Goal: Use online tool/utility: Utilize a website feature to perform a specific function

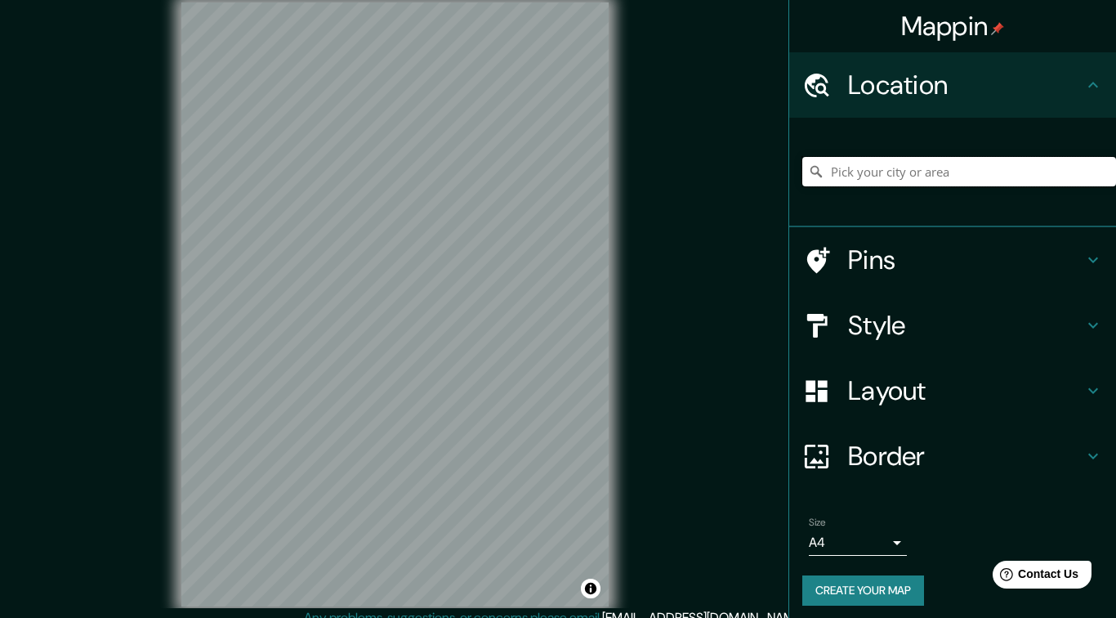
click at [935, 164] on input "Pick your city or area" at bounding box center [959, 171] width 314 height 29
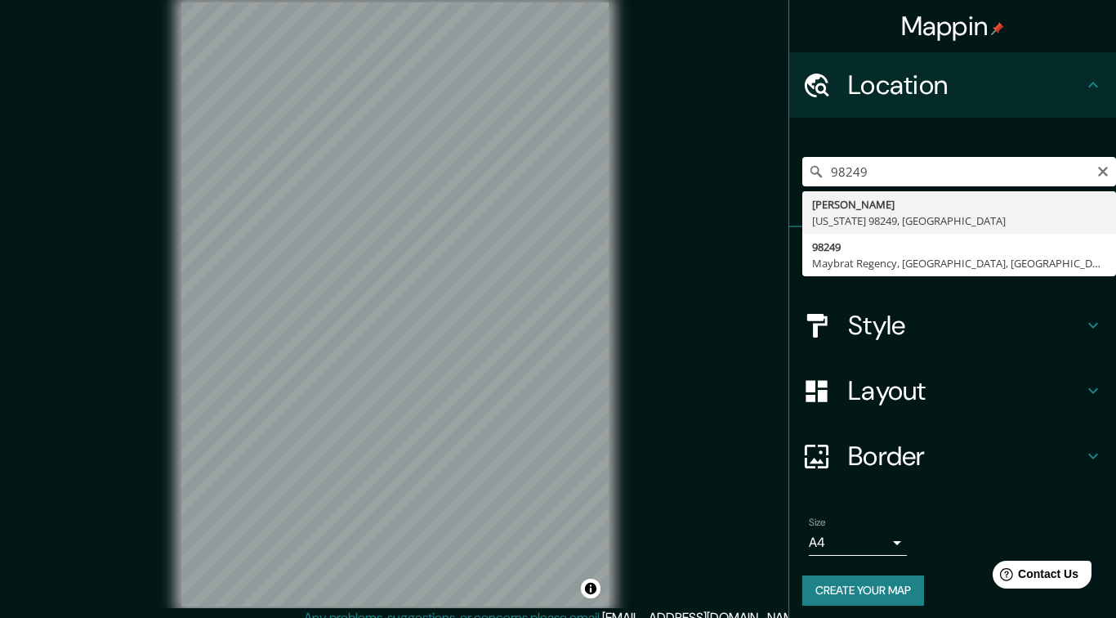
type input "[PERSON_NAME][GEOGRAPHIC_DATA][US_STATE], [GEOGRAPHIC_DATA]"
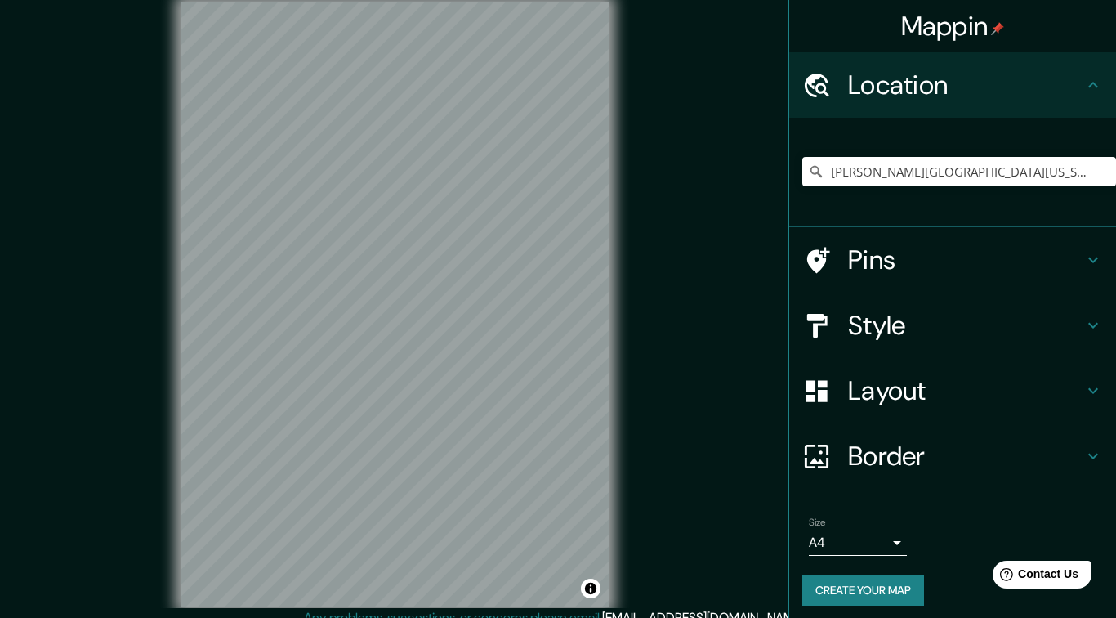
click at [1095, 252] on icon at bounding box center [1093, 260] width 20 height 20
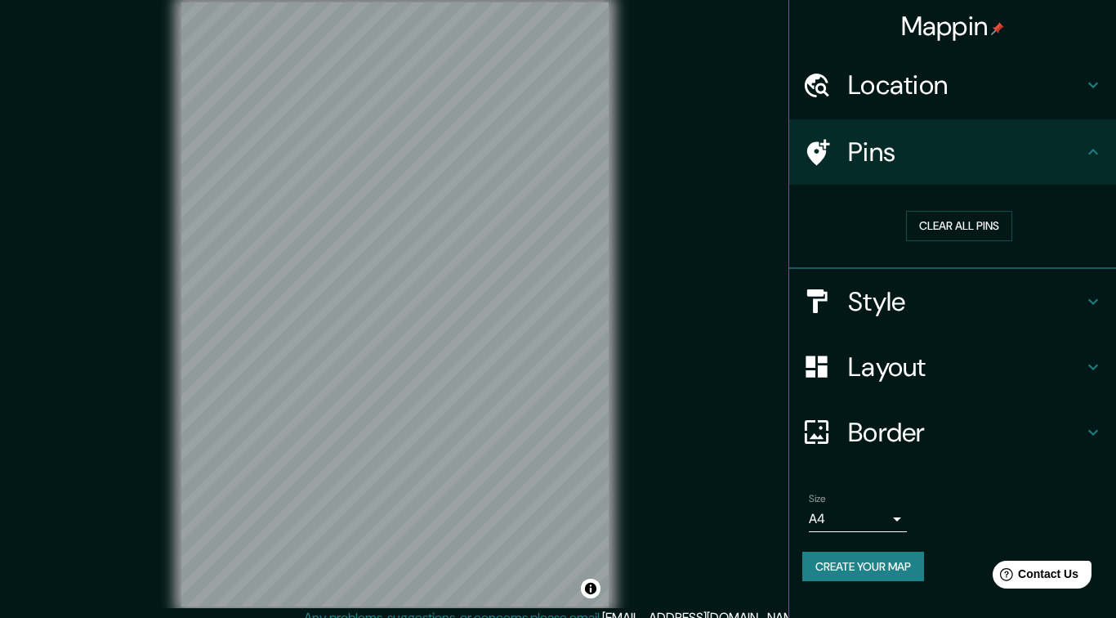
click at [1103, 301] on div "Style" at bounding box center [952, 301] width 327 height 65
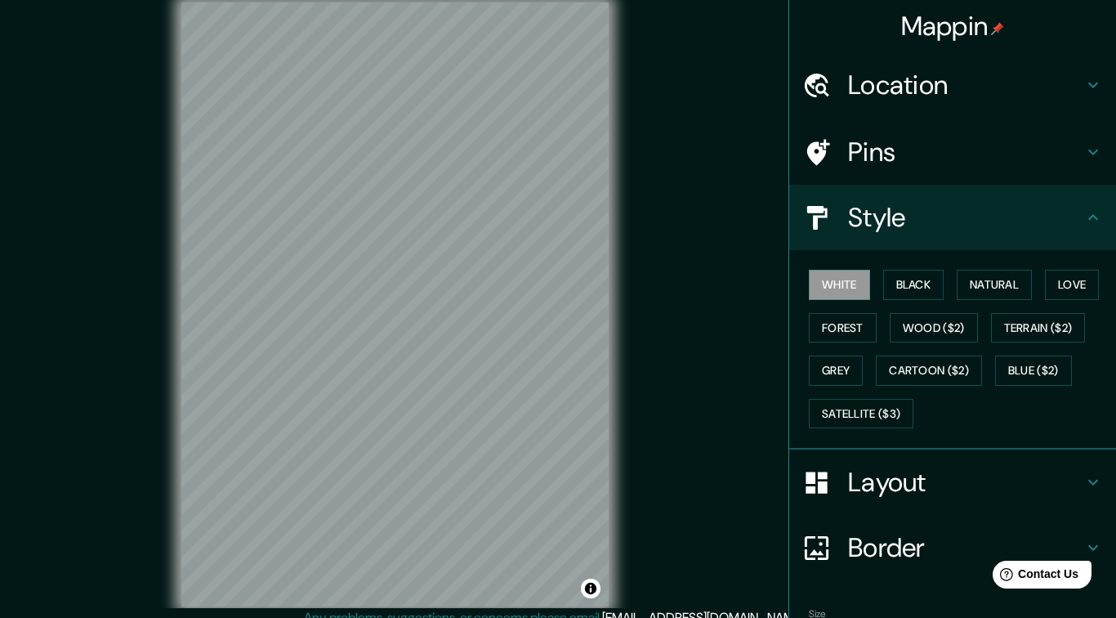
click at [1011, 281] on button "Natural" at bounding box center [993, 285] width 75 height 30
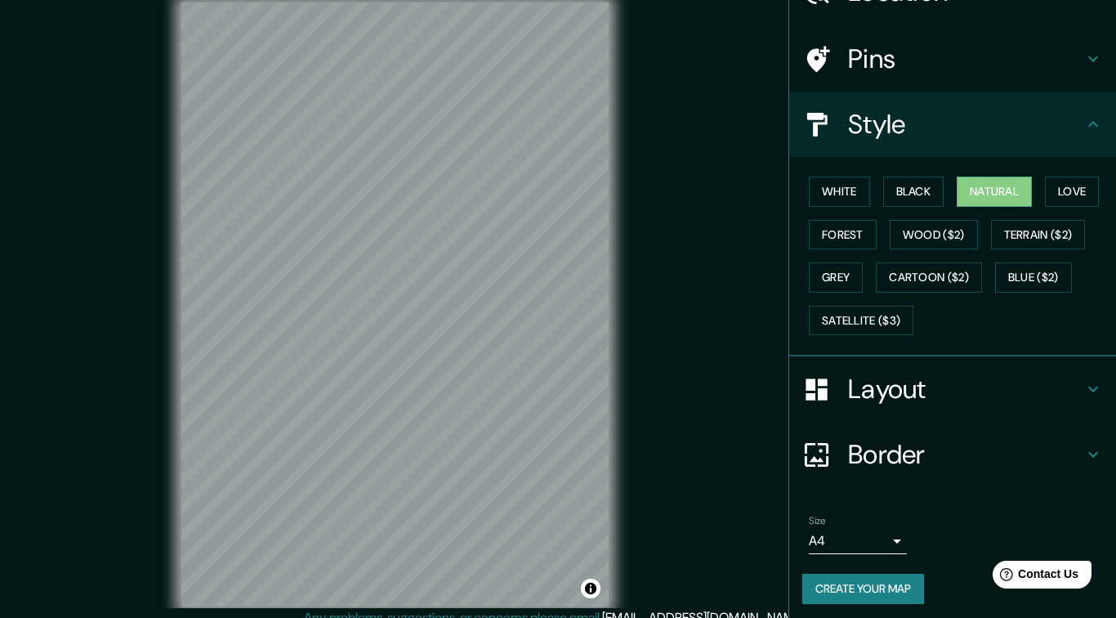
scroll to position [92, 0]
click at [1094, 392] on icon at bounding box center [1093, 390] width 20 height 20
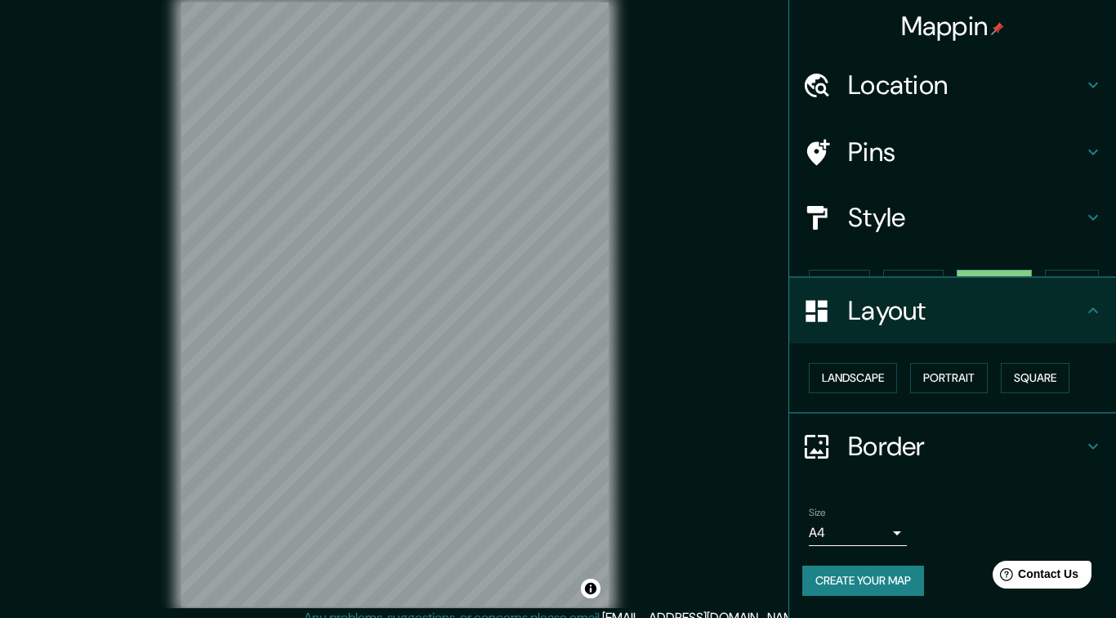
scroll to position [0, 0]
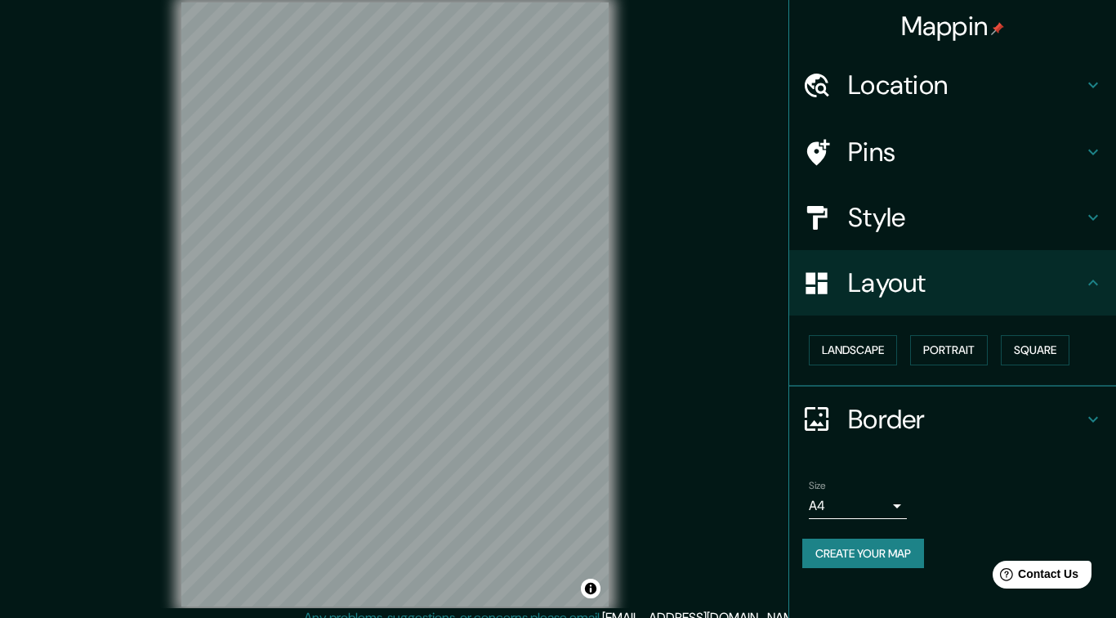
click at [1050, 345] on button "Square" at bounding box center [1035, 350] width 69 height 30
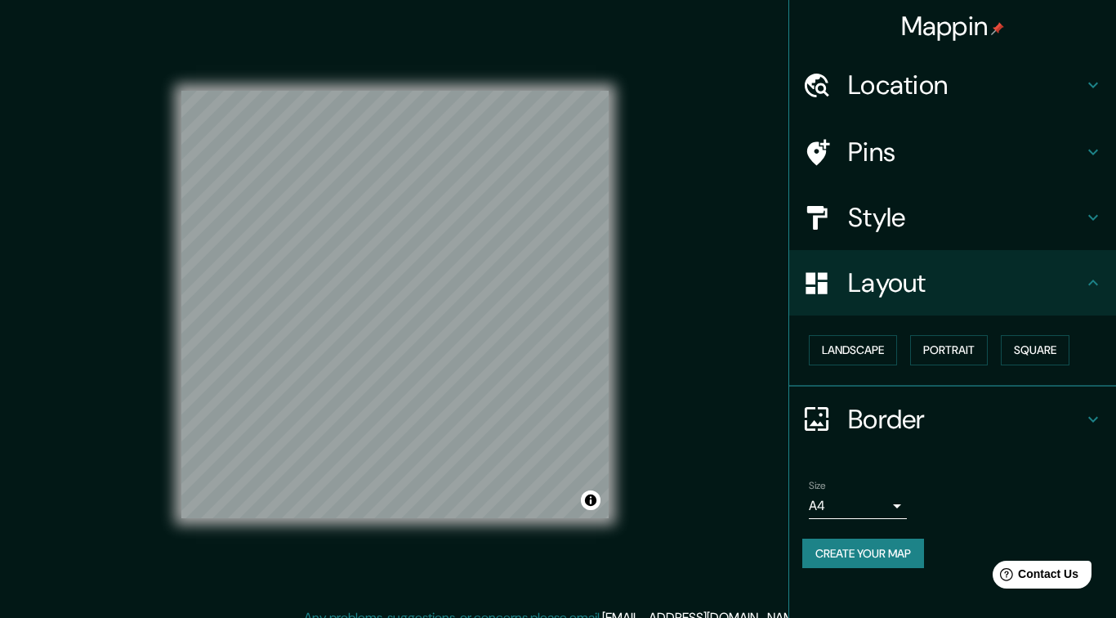
click at [970, 349] on button "Portrait" at bounding box center [949, 350] width 78 height 30
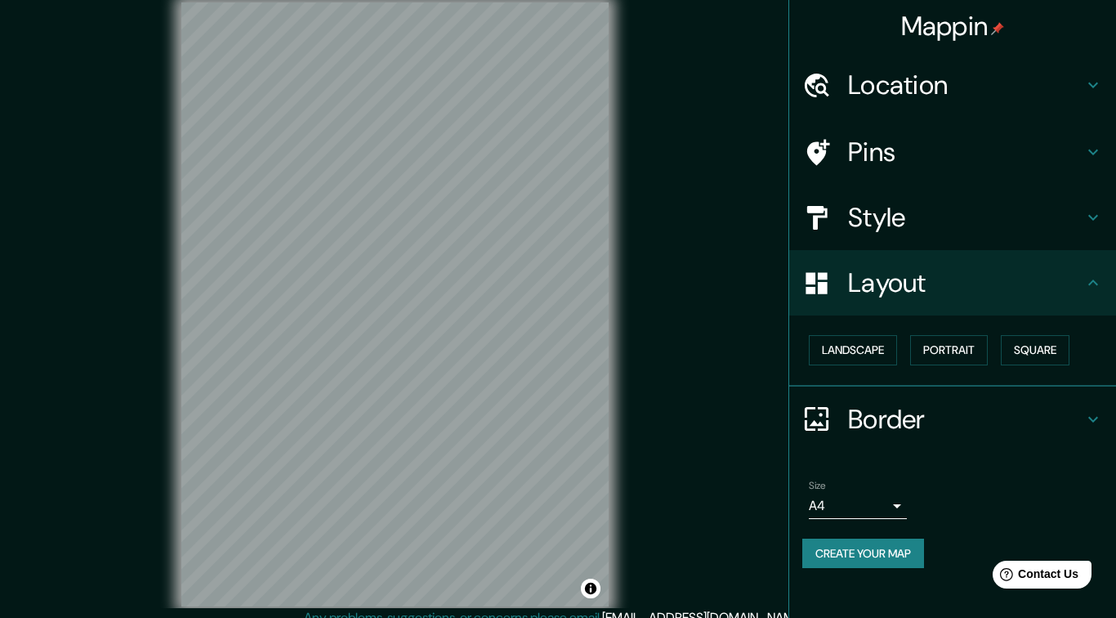
click at [858, 346] on button "Landscape" at bounding box center [853, 350] width 88 height 30
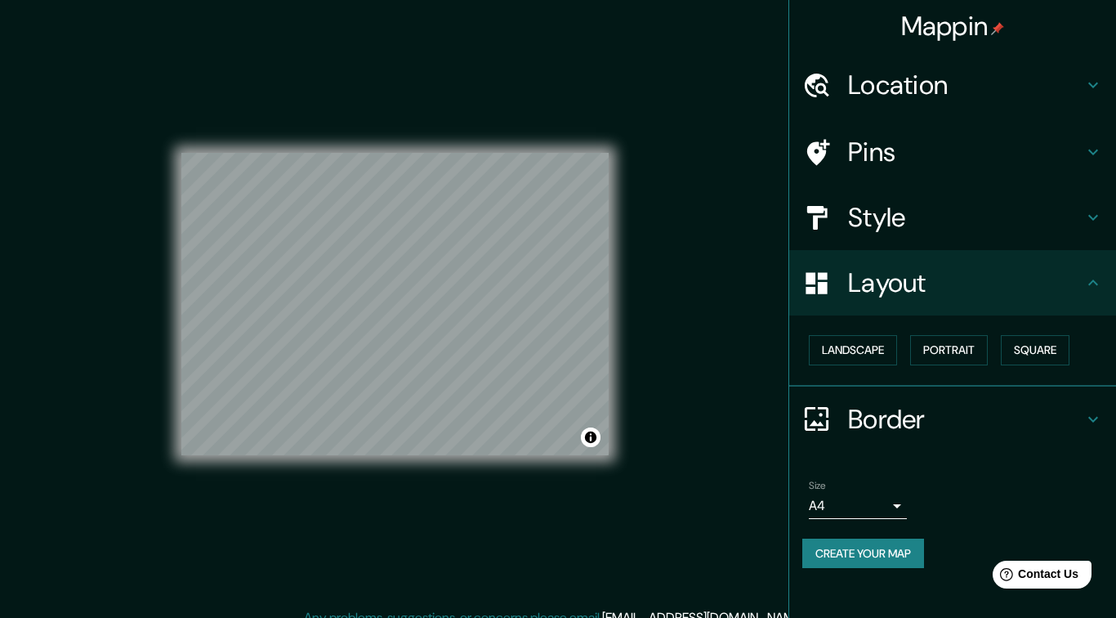
click at [964, 345] on button "Portrait" at bounding box center [949, 350] width 78 height 30
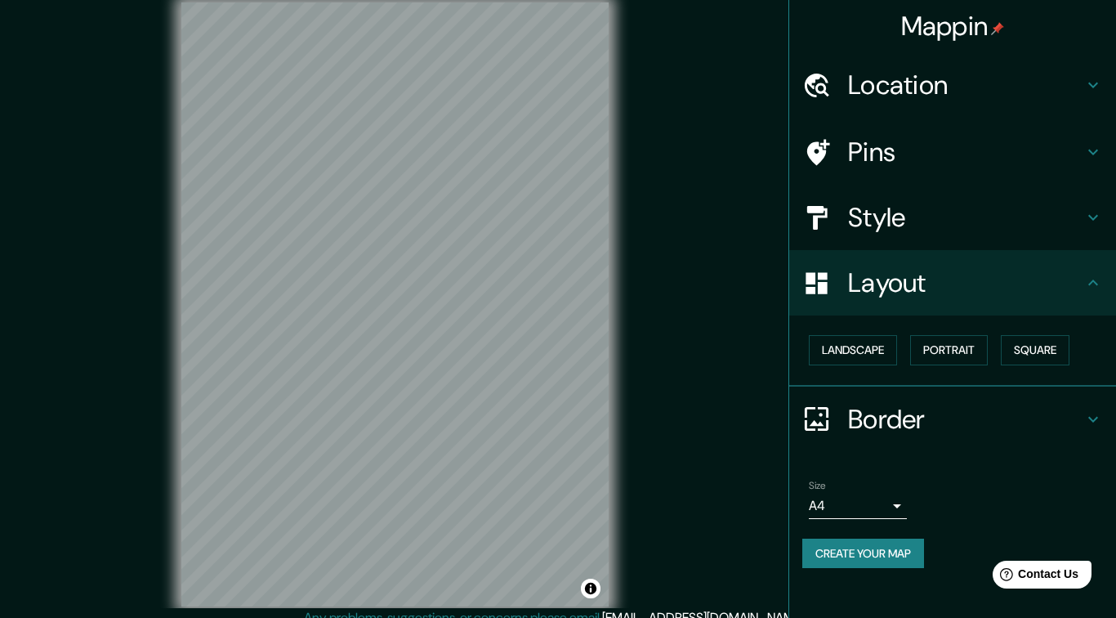
click at [872, 350] on button "Landscape" at bounding box center [853, 350] width 88 height 30
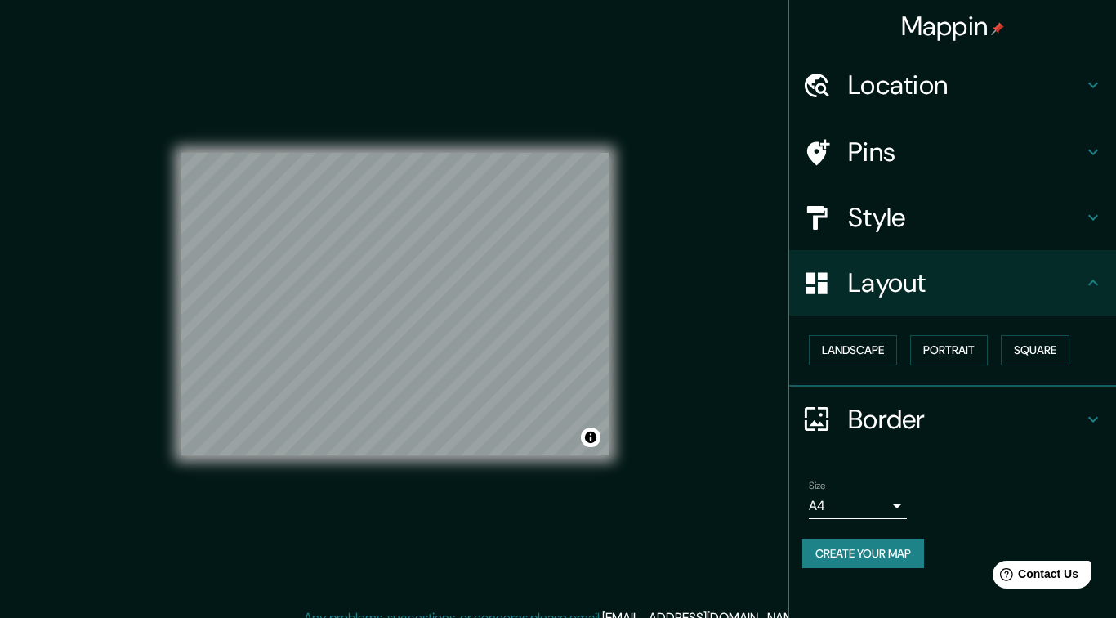
click at [970, 341] on button "Portrait" at bounding box center [949, 350] width 78 height 30
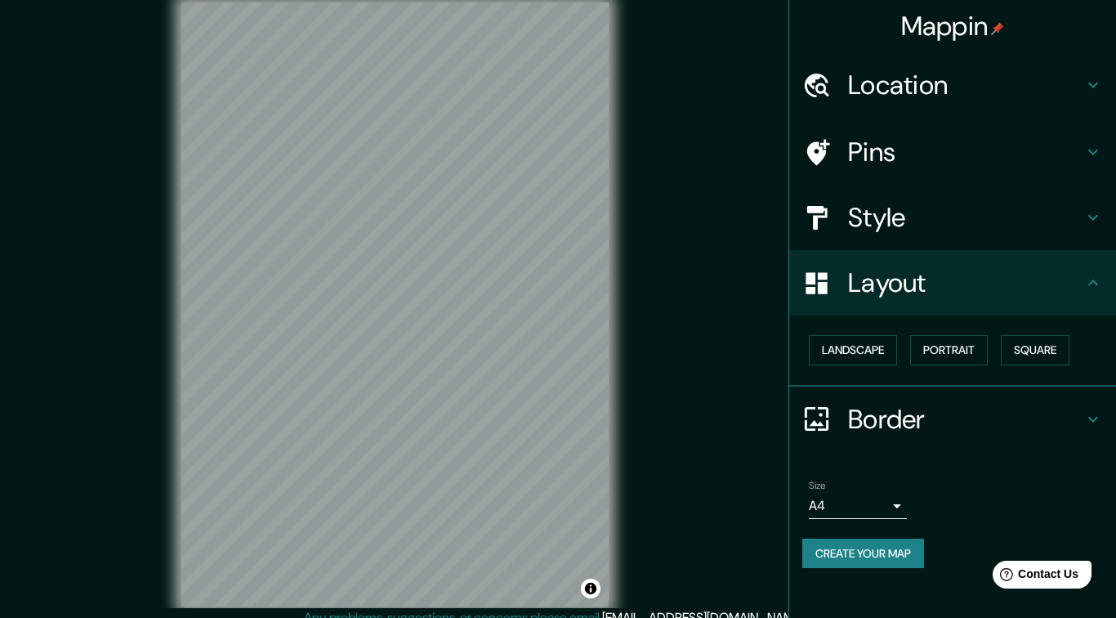
click at [1061, 349] on button "Square" at bounding box center [1035, 350] width 69 height 30
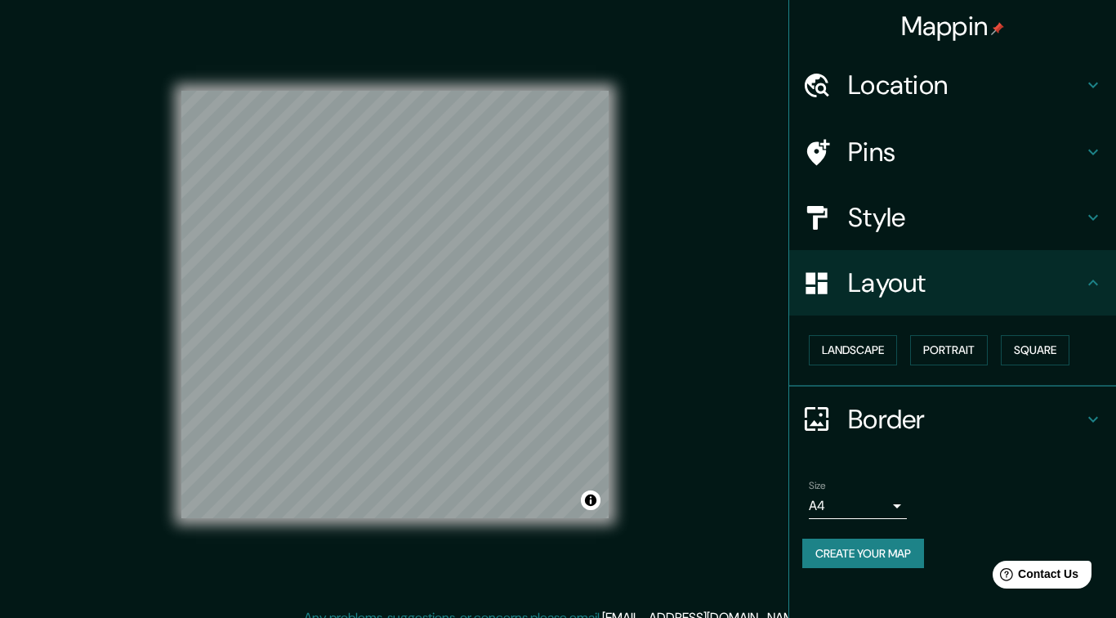
click at [1095, 427] on div "Border" at bounding box center [952, 418] width 327 height 65
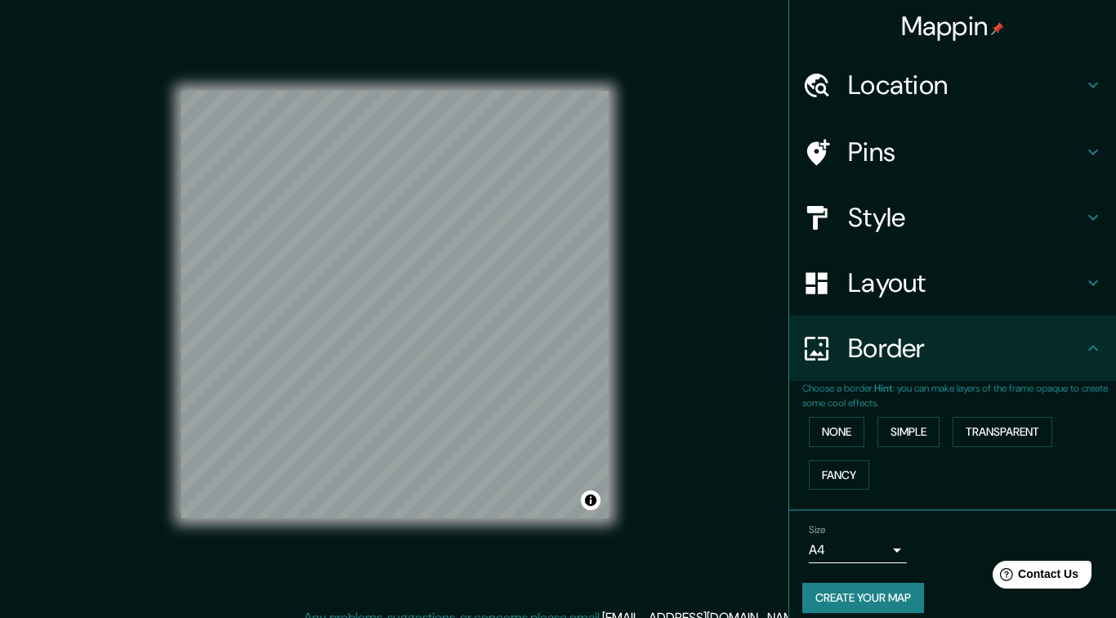
click at [919, 430] on button "Simple" at bounding box center [908, 432] width 62 height 30
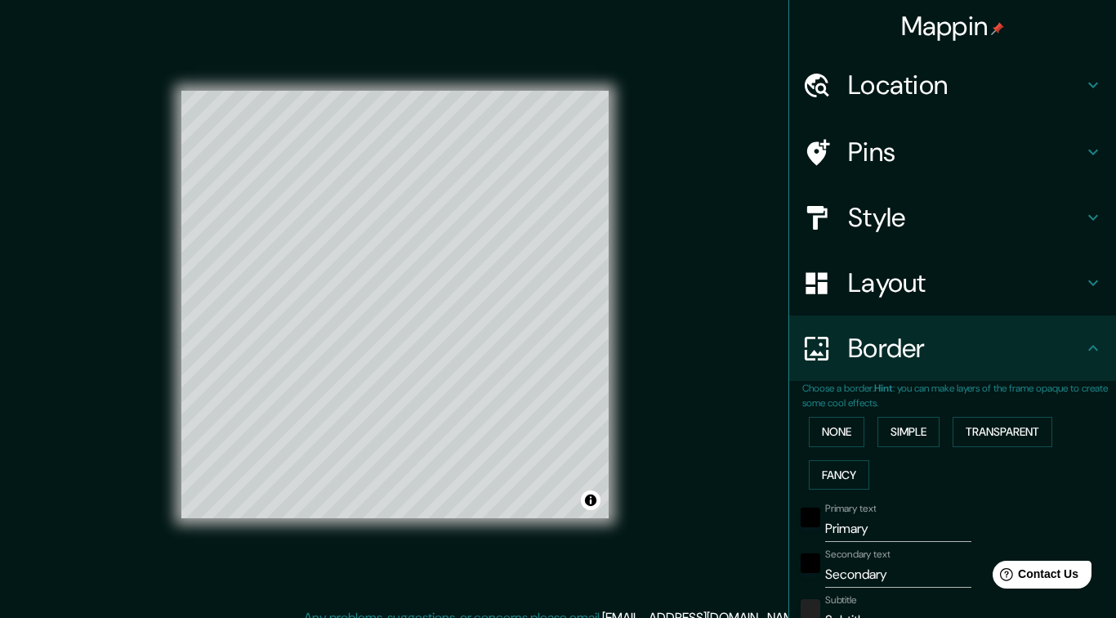
click at [840, 475] on button "Fancy" at bounding box center [839, 475] width 60 height 30
click at [1035, 430] on button "Transparent" at bounding box center [1002, 432] width 100 height 30
click at [848, 427] on button "None" at bounding box center [837, 432] width 56 height 30
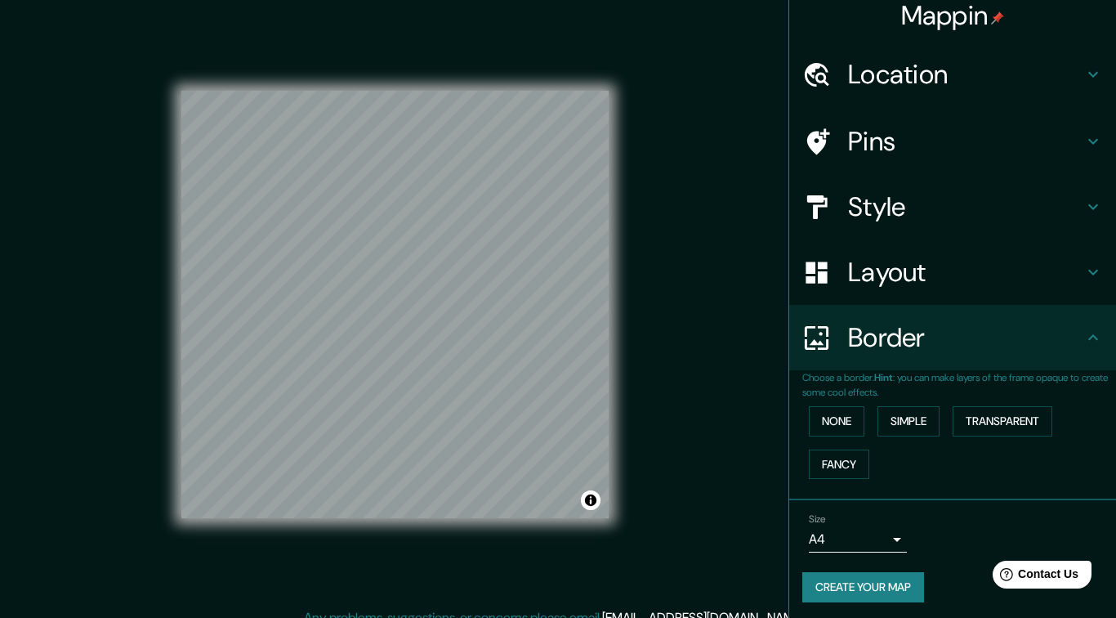
scroll to position [9, 0]
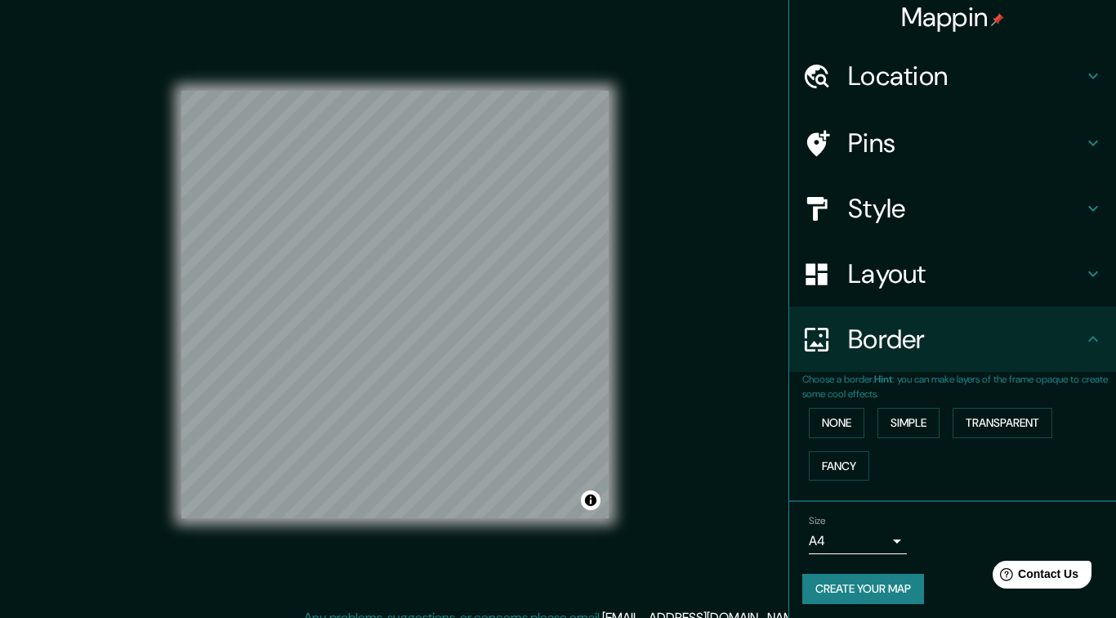
click at [1088, 74] on icon at bounding box center [1093, 77] width 10 height 6
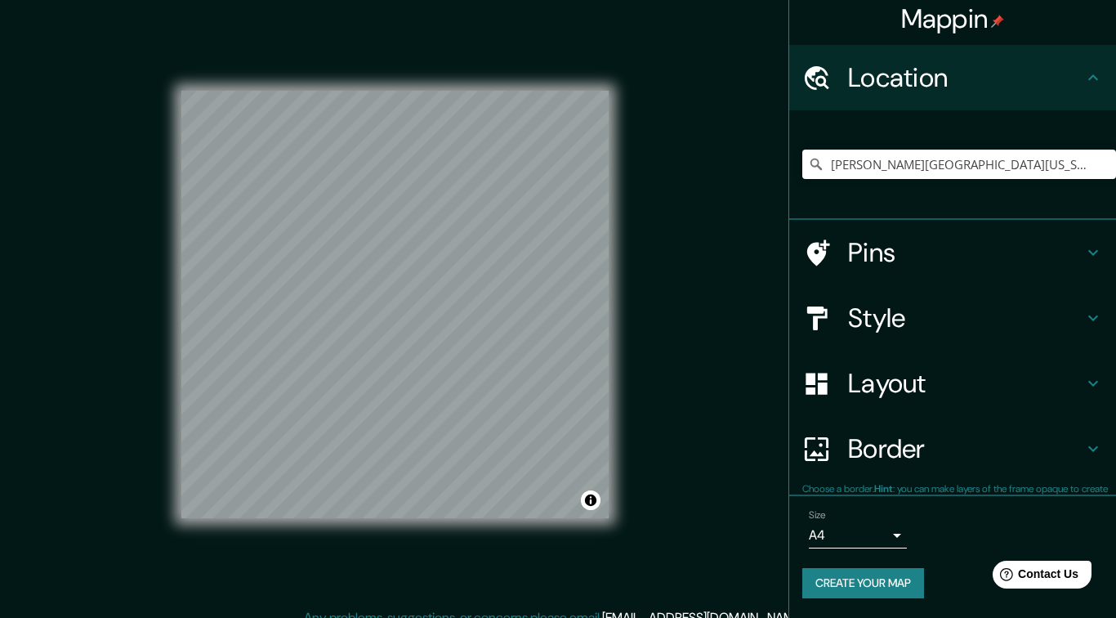
scroll to position [2, 0]
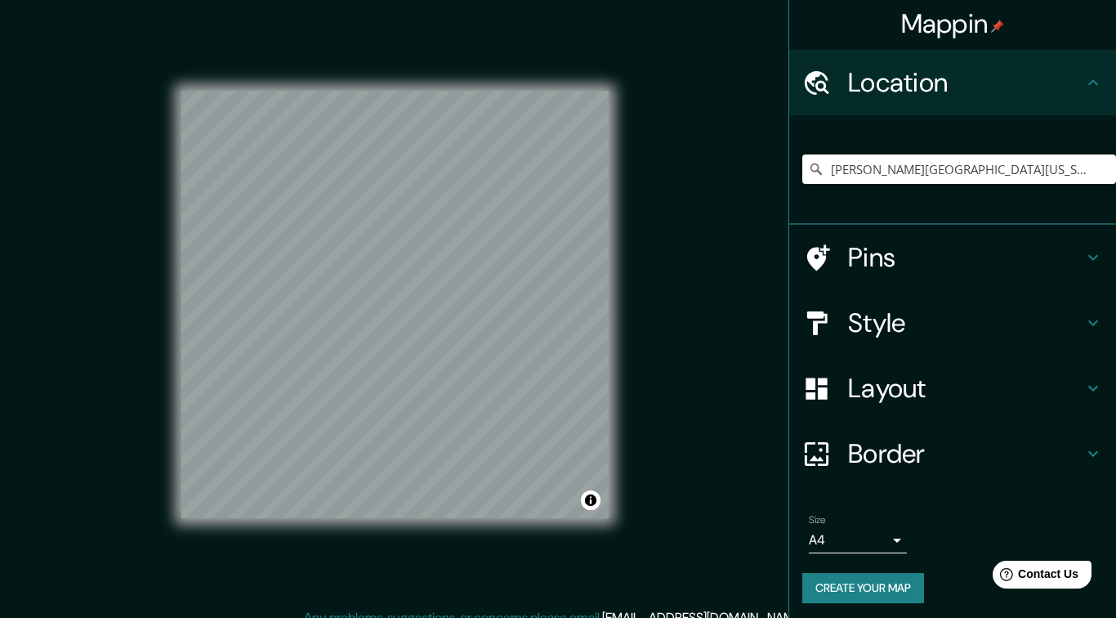
click at [1095, 260] on icon at bounding box center [1093, 257] width 20 height 20
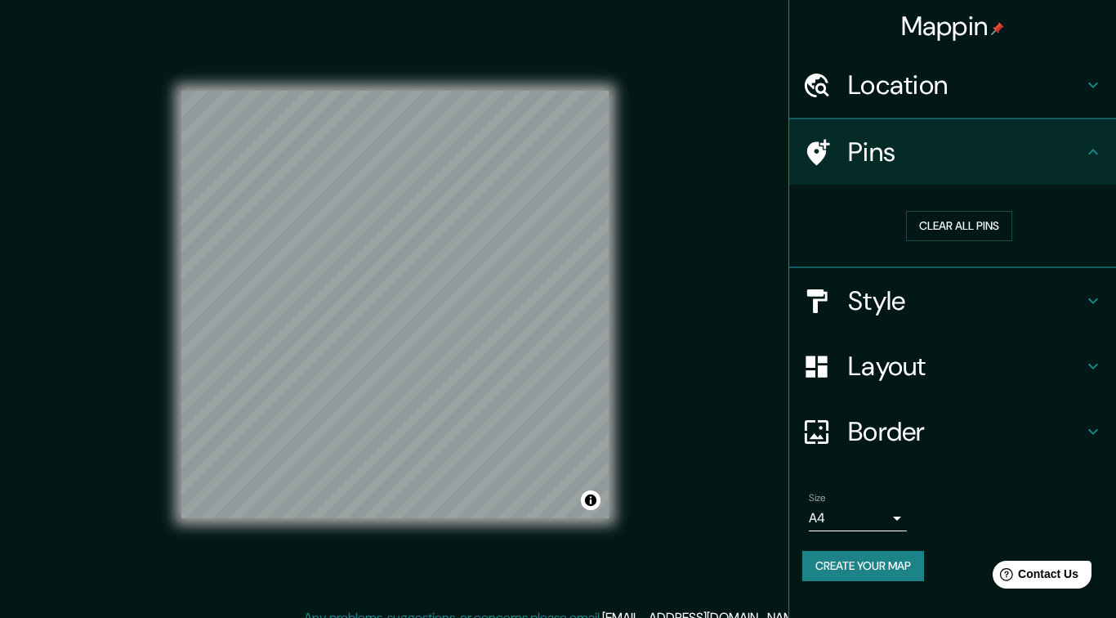
scroll to position [0, 0]
click at [874, 158] on h4 "Pins" at bounding box center [965, 152] width 235 height 33
click at [827, 140] on icon at bounding box center [816, 152] width 29 height 29
click at [835, 148] on div at bounding box center [825, 152] width 46 height 29
click at [351, 315] on div at bounding box center [346, 308] width 13 height 13
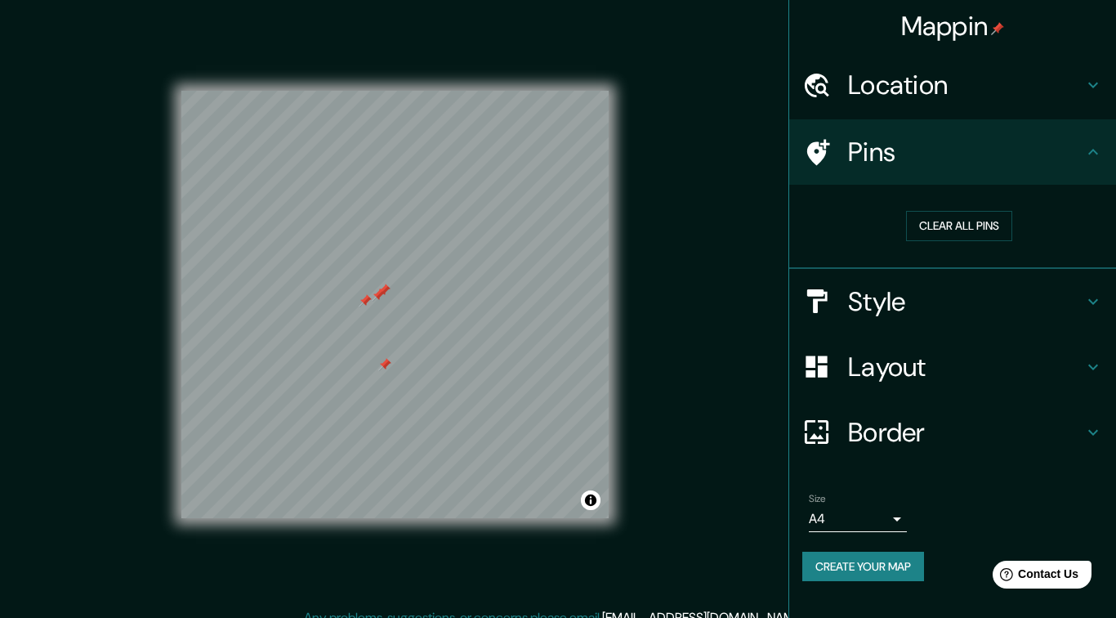
click at [390, 371] on div at bounding box center [384, 364] width 13 height 13
click at [980, 225] on button "Clear all pins" at bounding box center [959, 226] width 106 height 30
click at [822, 151] on icon at bounding box center [818, 152] width 23 height 26
click at [897, 571] on button "Create your map" at bounding box center [863, 566] width 122 height 30
click at [913, 306] on h4 "Style" at bounding box center [965, 301] width 235 height 33
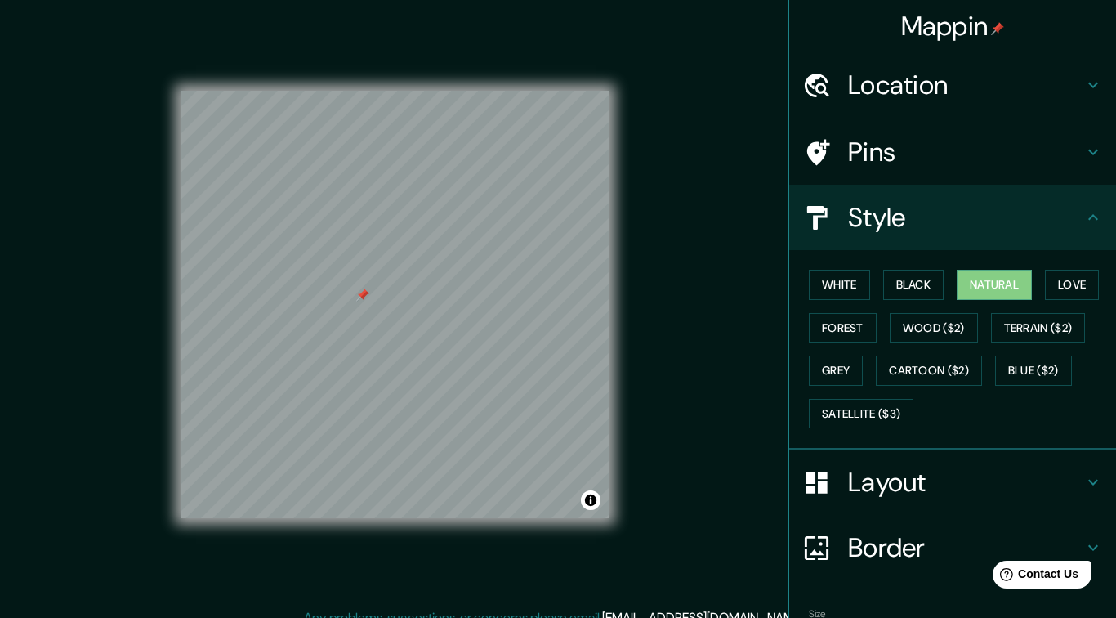
click at [923, 480] on h4 "Layout" at bounding box center [965, 482] width 235 height 33
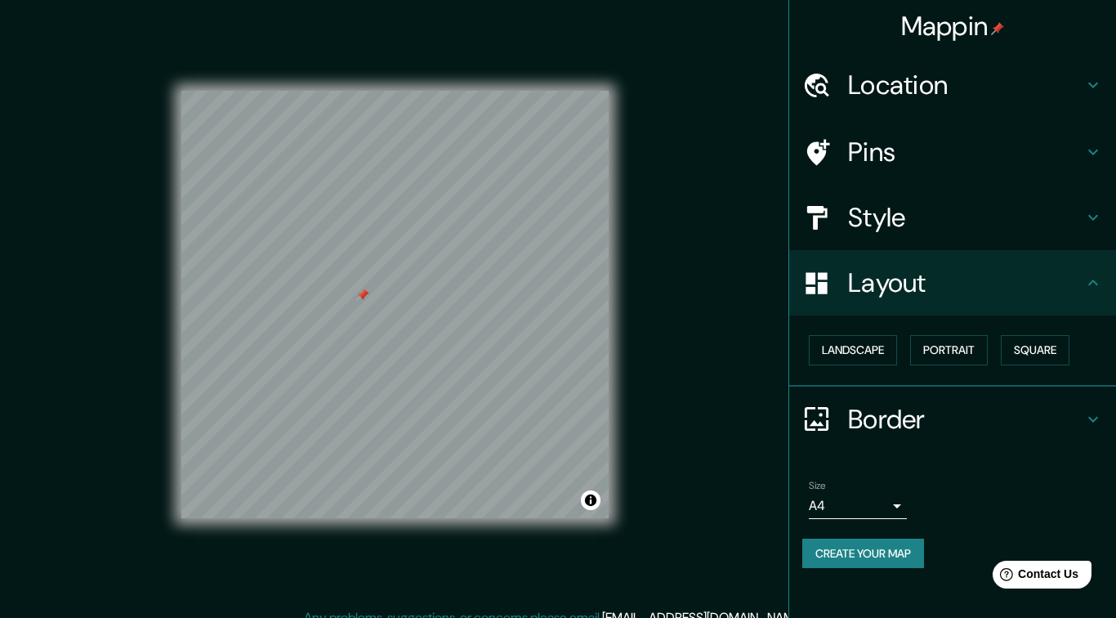
click at [961, 346] on button "Portrait" at bounding box center [949, 350] width 78 height 30
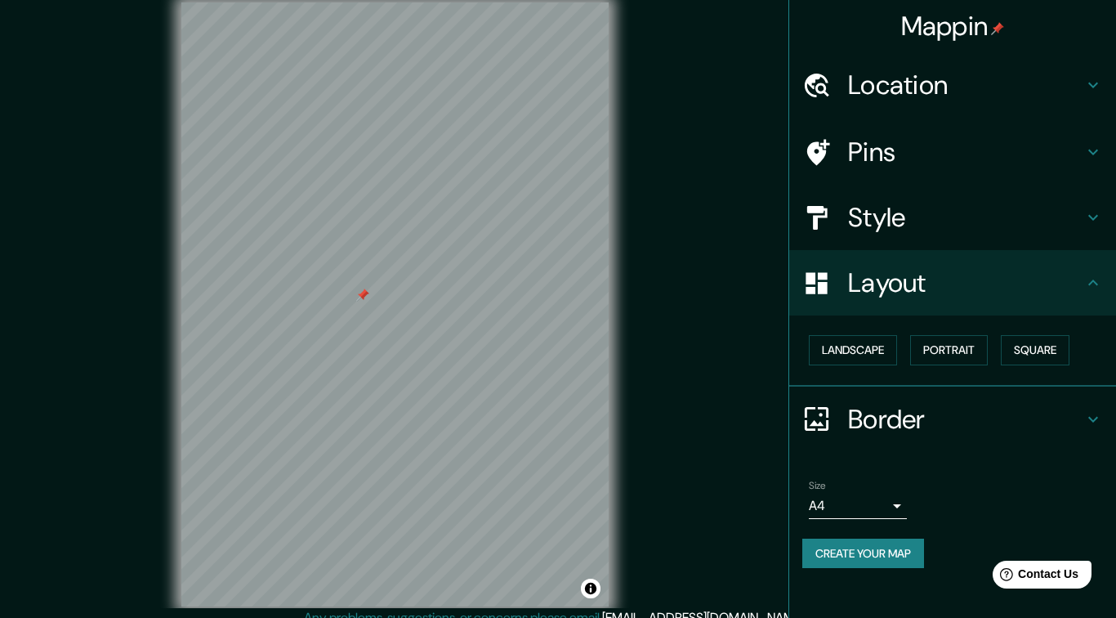
click at [860, 344] on button "Landscape" at bounding box center [853, 350] width 88 height 30
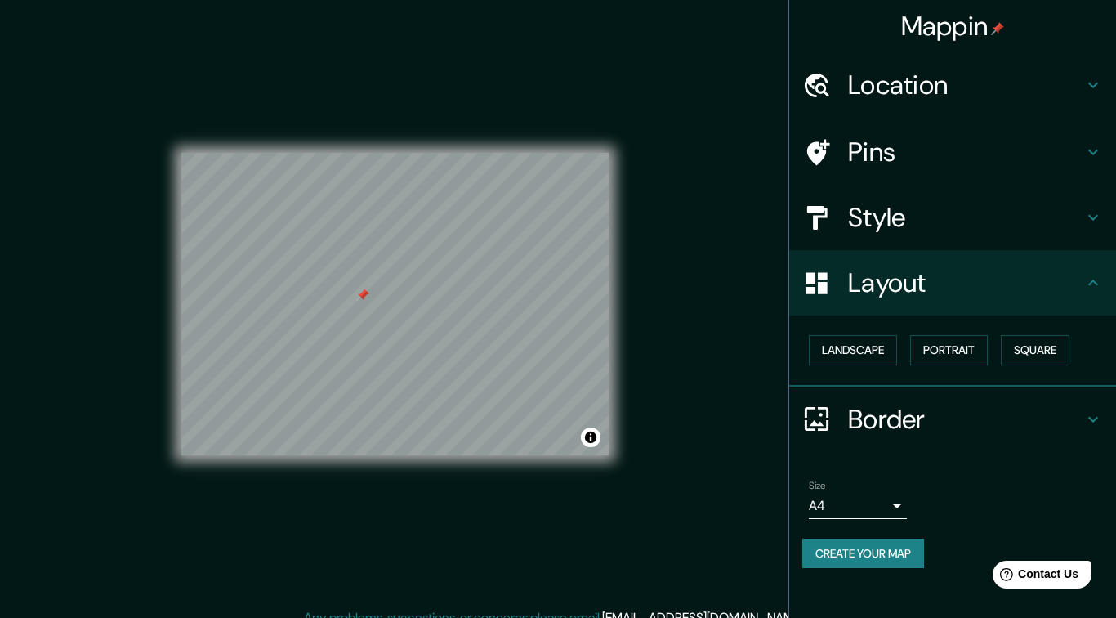
click at [972, 354] on button "Portrait" at bounding box center [949, 350] width 78 height 30
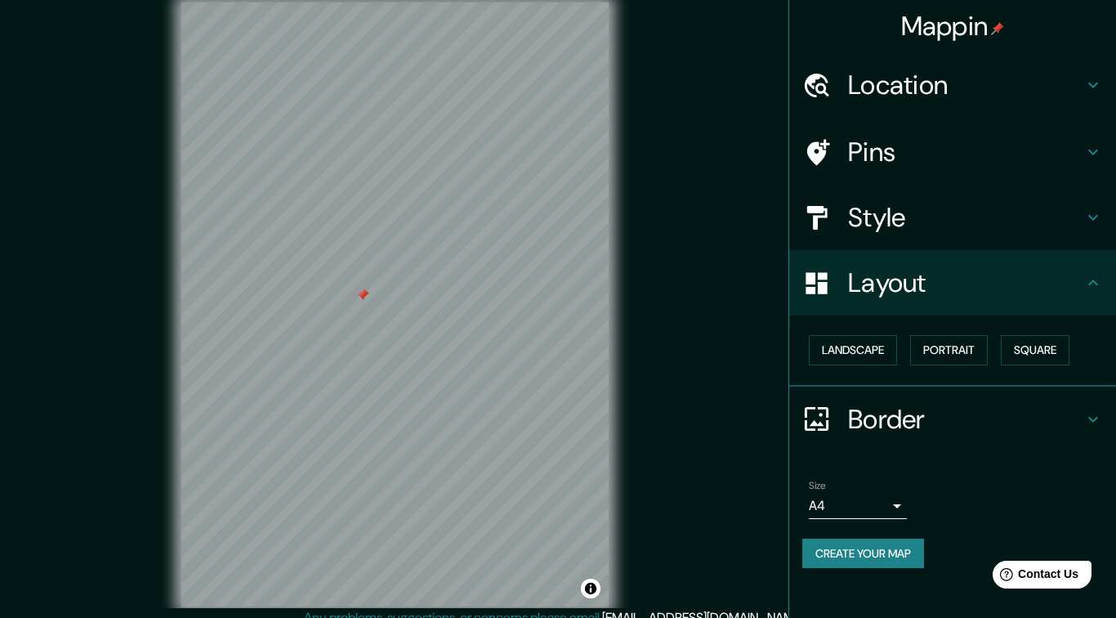
click at [885, 549] on button "Create your map" at bounding box center [863, 553] width 122 height 30
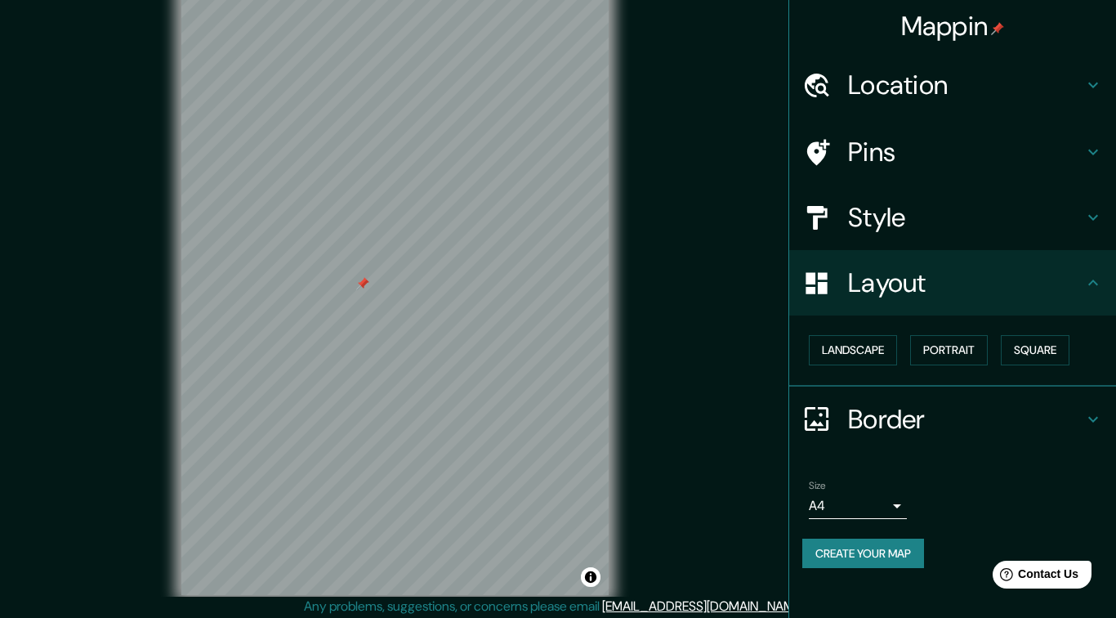
click at [900, 503] on body "Mappin Location [PERSON_NAME][GEOGRAPHIC_DATA][US_STATE], [GEOGRAPHIC_DATA] Pin…" at bounding box center [558, 298] width 1116 height 618
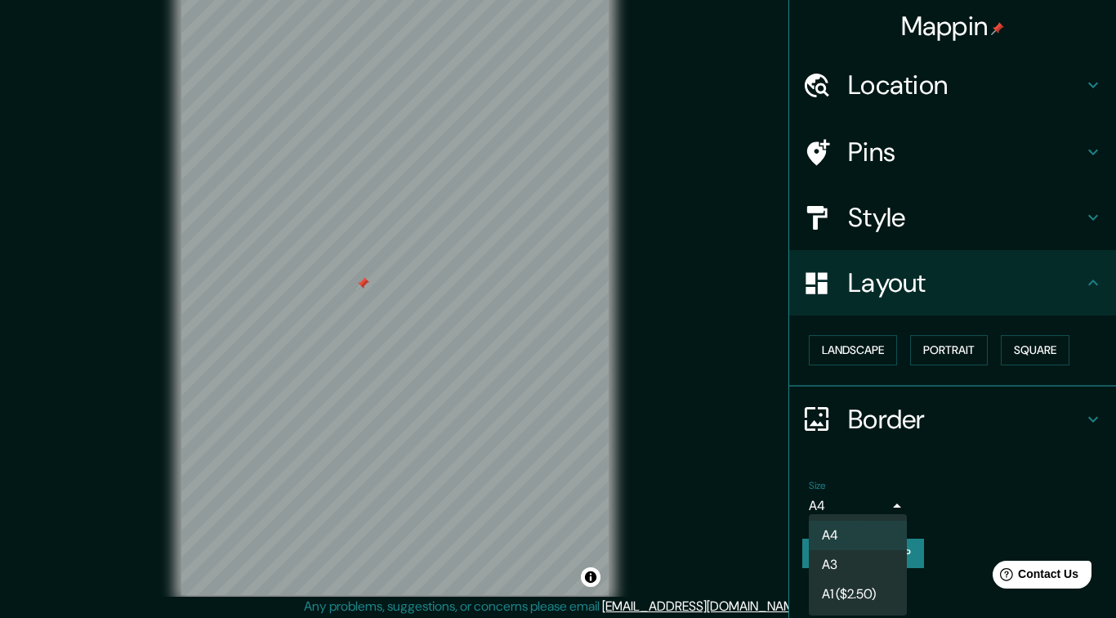
click at [1009, 466] on div at bounding box center [558, 309] width 1116 height 618
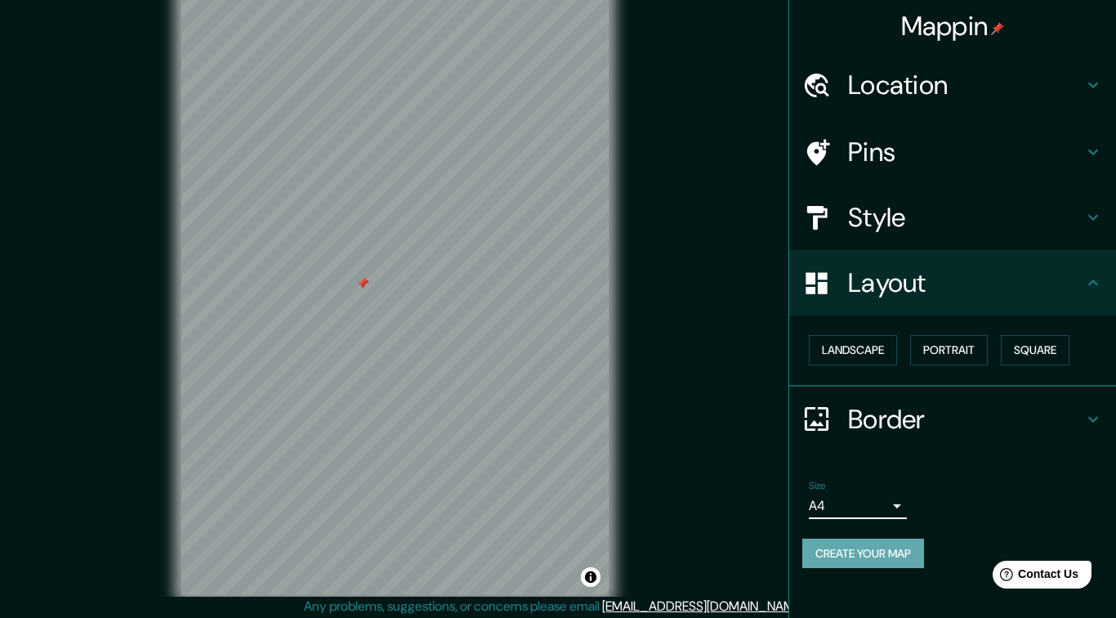
click at [884, 548] on button "Create your map" at bounding box center [863, 553] width 122 height 30
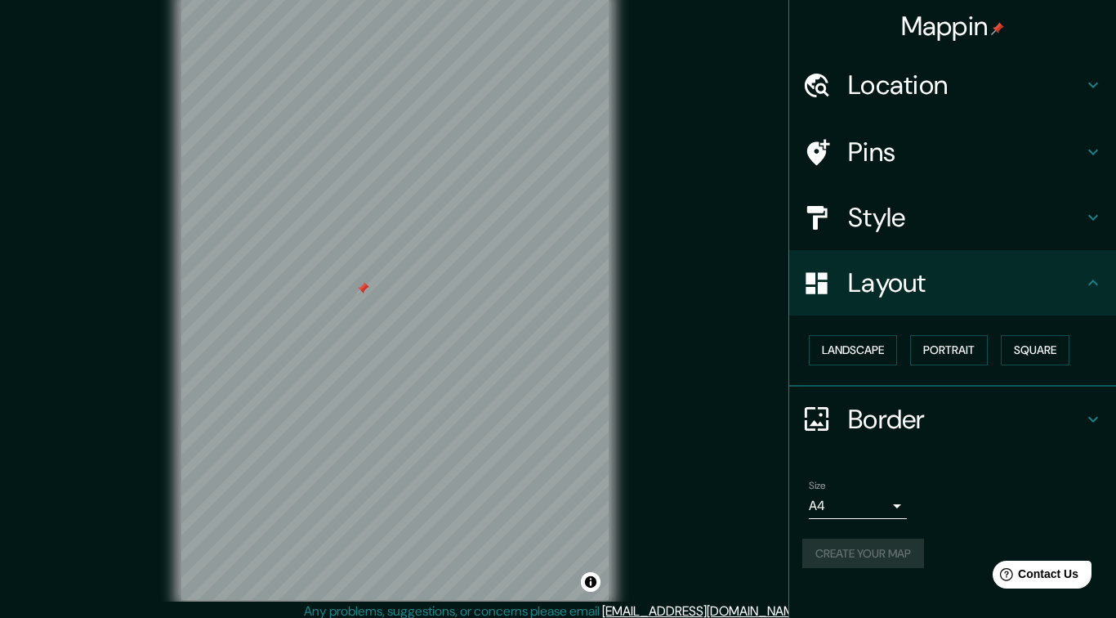
scroll to position [0, 0]
